Goal: Find specific page/section: Find specific page/section

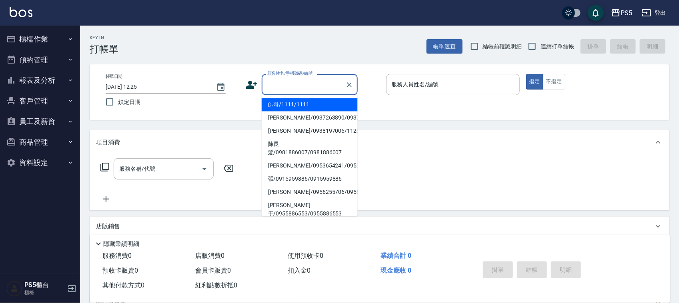
click at [24, 42] on button "櫃檯作業" at bounding box center [40, 39] width 74 height 21
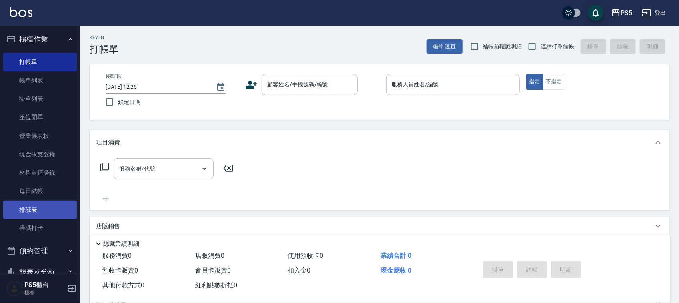
click at [33, 210] on link "排班表" at bounding box center [40, 210] width 74 height 18
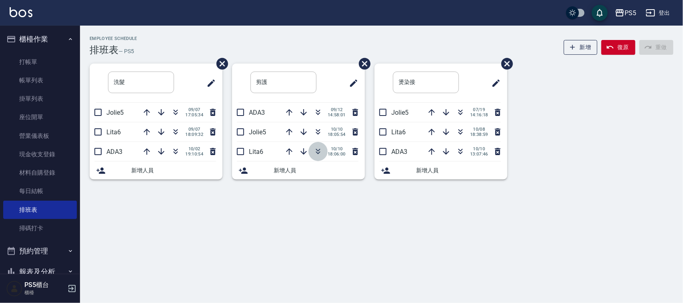
click at [323, 145] on button "button" at bounding box center [318, 151] width 19 height 19
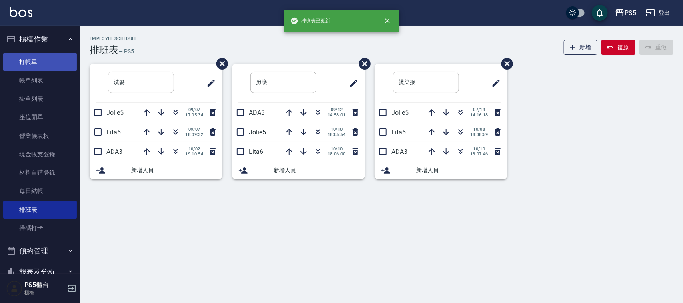
click at [11, 57] on link "打帳單" at bounding box center [40, 62] width 74 height 18
